Goal: Information Seeking & Learning: Learn about a topic

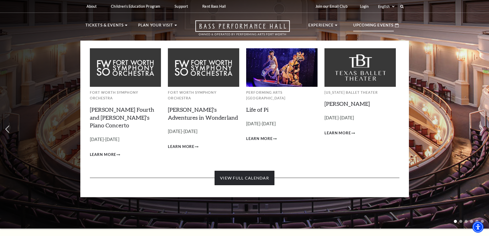
click at [254, 171] on link "View Full Calendar" at bounding box center [244, 178] width 60 height 14
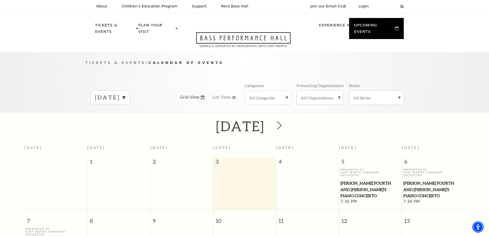
click at [277, 96] on div "All Categories" at bounding box center [267, 98] width 47 height 14
click at [258, 110] on label "Ballet" at bounding box center [268, 114] width 38 height 8
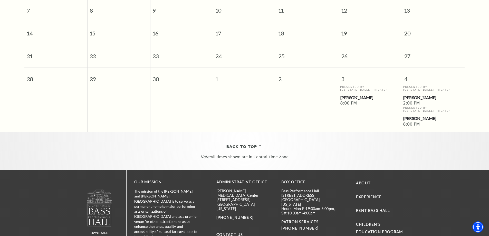
scroll to position [97, 0]
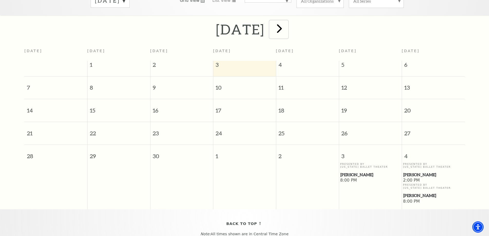
click at [287, 21] on span "next" at bounding box center [279, 28] width 15 height 15
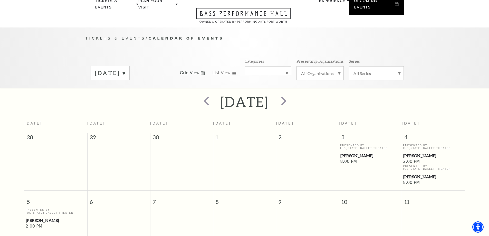
scroll to position [0, 0]
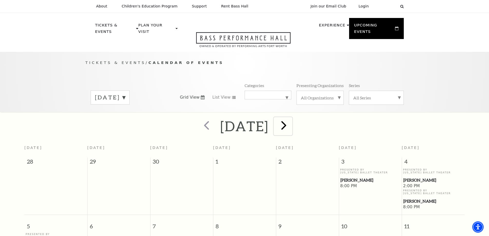
click at [291, 118] on span "next" at bounding box center [283, 125] width 15 height 15
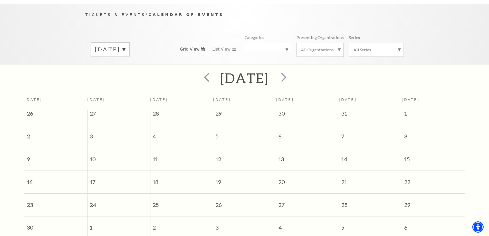
scroll to position [45, 0]
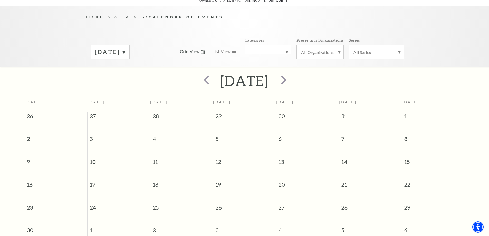
click at [283, 50] on label "Ballet" at bounding box center [268, 50] width 38 height 0
click at [256, 56] on label "Broadway" at bounding box center [268, 60] width 38 height 8
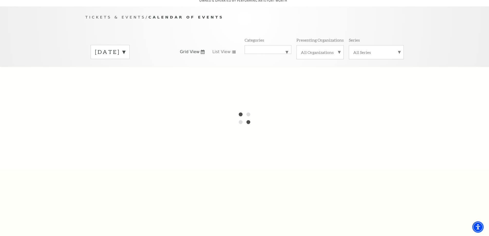
click at [125, 48] on label "[DATE]" at bounding box center [110, 52] width 30 height 8
click at [125, 57] on label "[DATE]" at bounding box center [110, 62] width 30 height 11
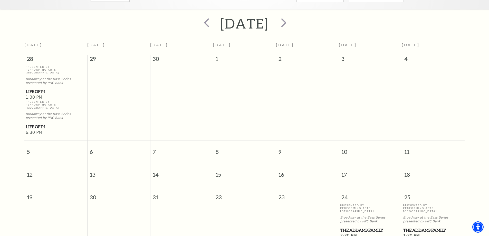
scroll to position [180, 0]
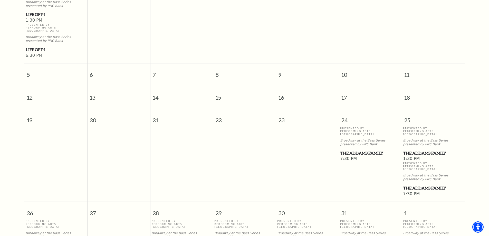
click at [372, 150] on span "The Addams Family" at bounding box center [370, 153] width 60 height 6
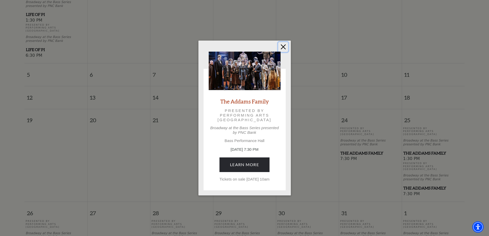
click at [283, 46] on button "Close" at bounding box center [283, 47] width 10 height 10
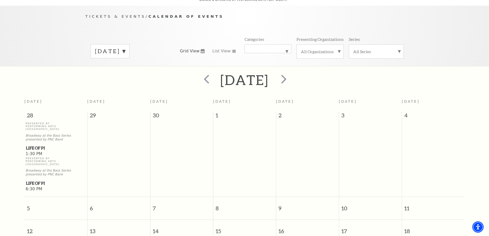
scroll to position [0, 0]
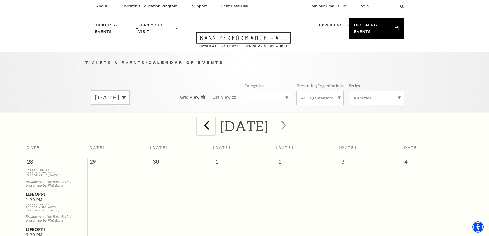
click at [199, 120] on span "prev" at bounding box center [206, 125] width 15 height 15
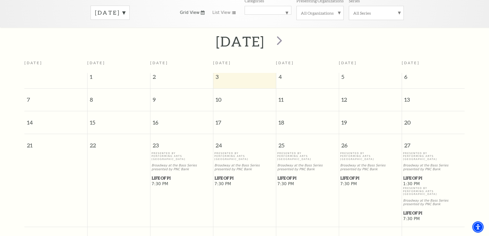
scroll to position [128, 0]
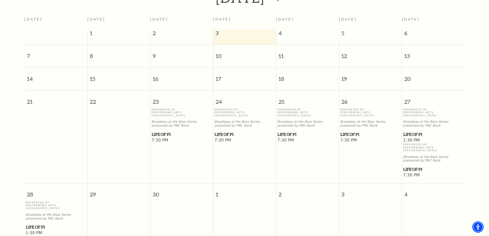
click at [285, 131] on span "Life of Pi" at bounding box center [307, 134] width 60 height 6
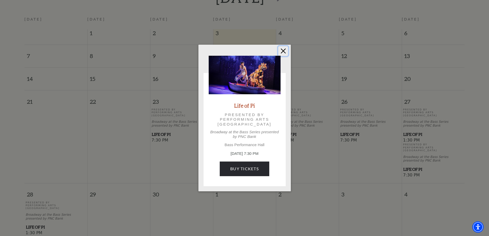
click at [284, 50] on button "Close" at bounding box center [283, 51] width 10 height 10
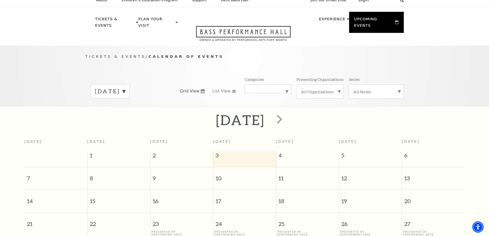
scroll to position [0, 0]
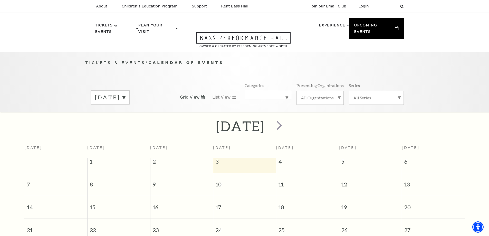
click at [280, 91] on div "All Categories Broadway" at bounding box center [267, 95] width 47 height 9
click at [259, 127] on label "Musical" at bounding box center [268, 131] width 38 height 8
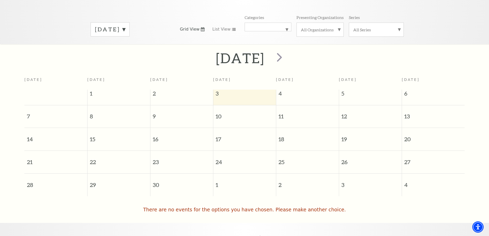
scroll to position [45, 0]
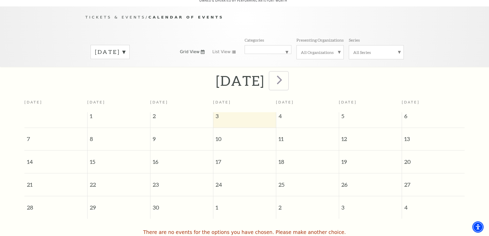
click at [287, 76] on span "next" at bounding box center [279, 79] width 15 height 15
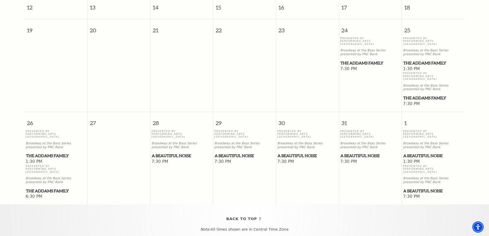
scroll to position [199, 0]
click at [430, 188] on span "A Beautiful Noise" at bounding box center [433, 191] width 60 height 6
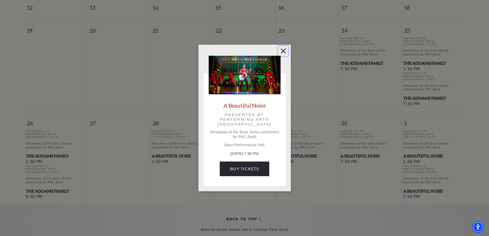
click at [283, 53] on button "Close" at bounding box center [283, 51] width 10 height 10
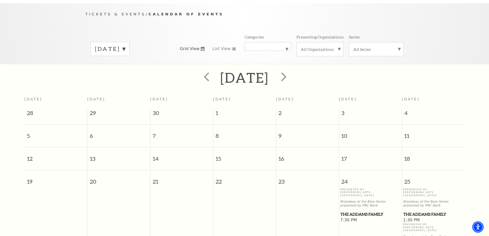
scroll to position [20, 0]
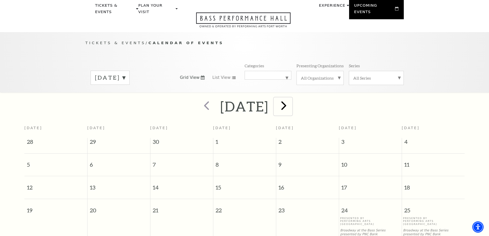
click at [291, 98] on span "next" at bounding box center [283, 105] width 15 height 15
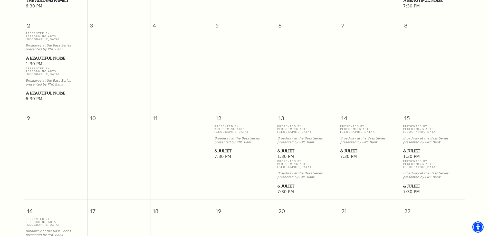
scroll to position [276, 0]
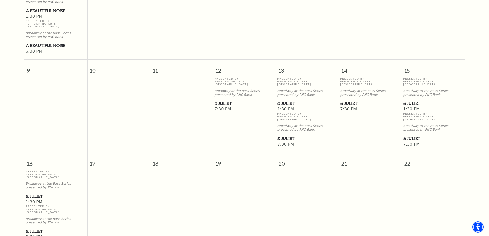
click at [226, 100] on span "& Juliet" at bounding box center [244, 103] width 60 height 6
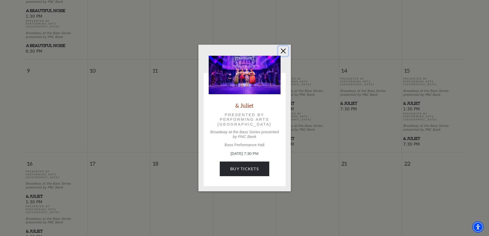
click at [286, 49] on button "Close" at bounding box center [283, 51] width 10 height 10
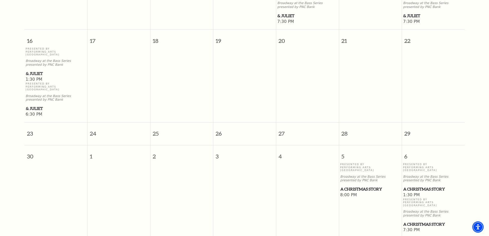
scroll to position [405, 0]
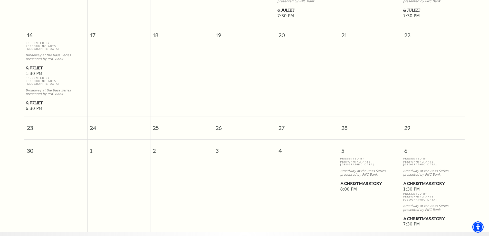
click at [364, 180] on span "A Christmas Story" at bounding box center [370, 183] width 60 height 6
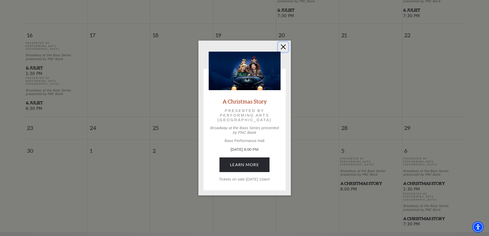
click at [284, 47] on button "Close" at bounding box center [283, 47] width 10 height 10
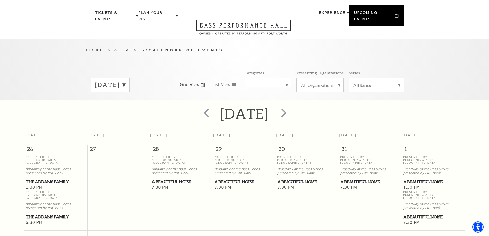
scroll to position [0, 0]
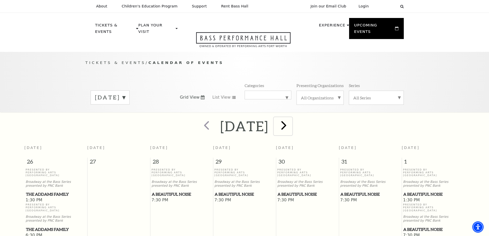
click at [291, 121] on span "next" at bounding box center [283, 125] width 15 height 15
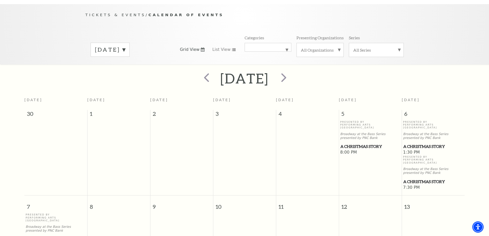
scroll to position [45, 0]
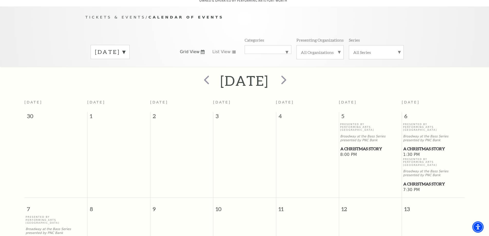
click at [281, 50] on label "Musical" at bounding box center [268, 50] width 38 height 0
click at [261, 65] on label "Ballet" at bounding box center [268, 69] width 38 height 8
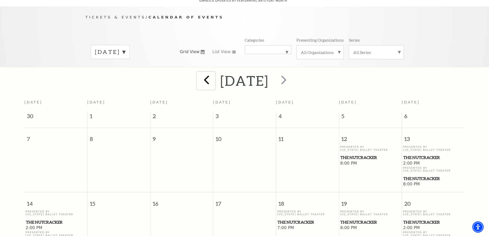
click at [199, 77] on span "prev" at bounding box center [206, 79] width 15 height 15
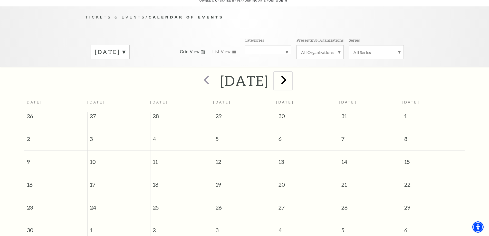
click at [291, 74] on span "next" at bounding box center [283, 79] width 15 height 15
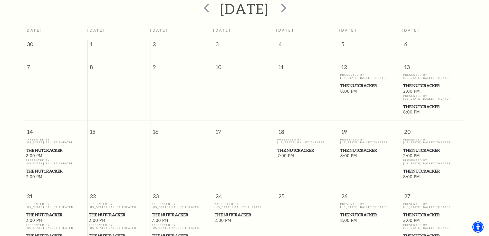
scroll to position [97, 0]
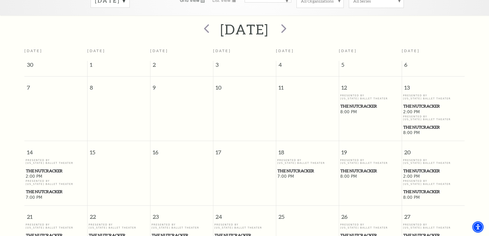
click at [416, 103] on span "The Nutcracker" at bounding box center [433, 106] width 60 height 6
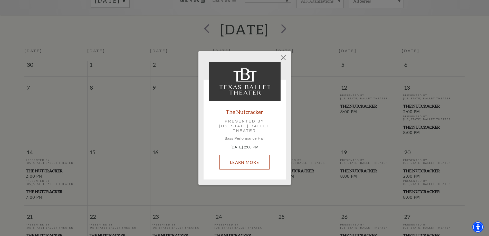
click at [247, 161] on link "Learn More" at bounding box center [244, 162] width 50 height 14
